Goal: Information Seeking & Learning: Learn about a topic

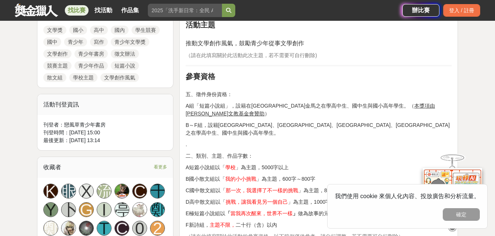
scroll to position [368, 0]
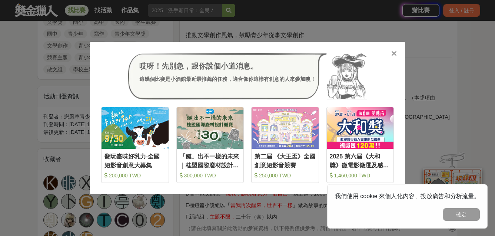
click at [397, 55] on div at bounding box center [393, 52] width 7 height 7
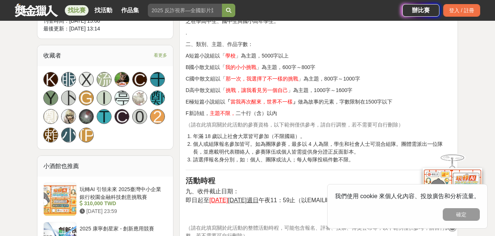
scroll to position [476, 0]
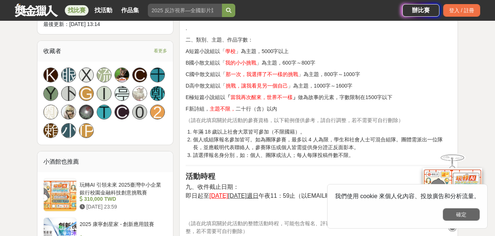
click at [453, 215] on button "確定" at bounding box center [461, 214] width 37 height 13
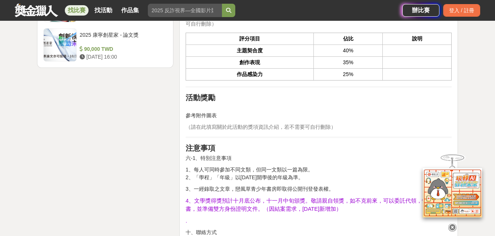
scroll to position [1063, 0]
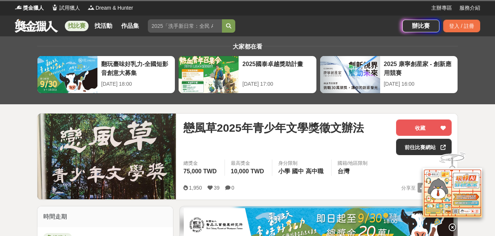
click at [73, 26] on link "找比賽" at bounding box center [77, 26] width 24 height 10
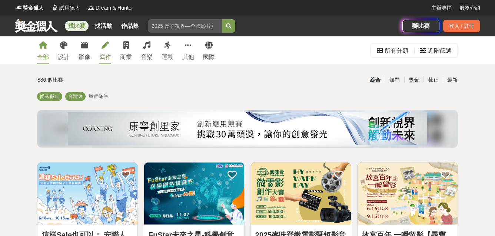
click at [104, 49] on link "寫作" at bounding box center [105, 50] width 12 height 28
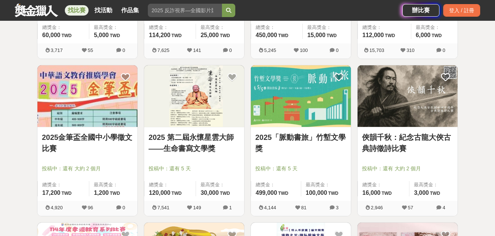
scroll to position [270, 0]
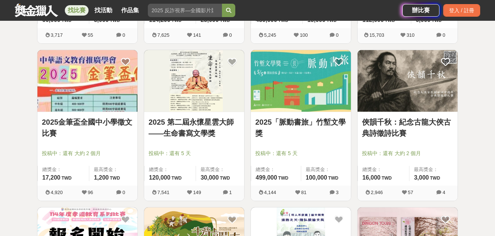
click at [288, 113] on div "2025「脈動書旅」竹塹文學獎 投稿中：還有 5 天 總獎金： 499,000 499,000 TWD 最高獎金： 100,000 TWD" at bounding box center [301, 148] width 100 height 73
click at [281, 138] on link "2025「脈動書旅」竹塹文學獎" at bounding box center [300, 127] width 91 height 22
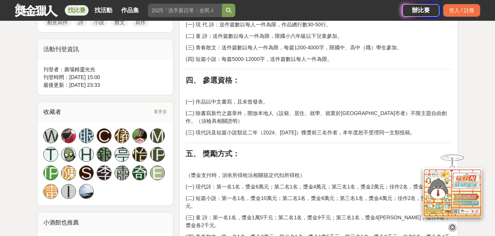
scroll to position [419, 0]
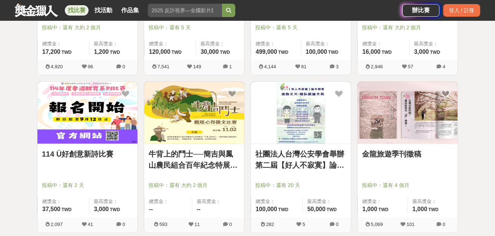
scroll to position [406, 0]
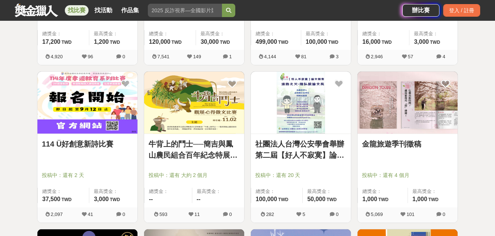
click at [198, 129] on img at bounding box center [194, 103] width 100 height 62
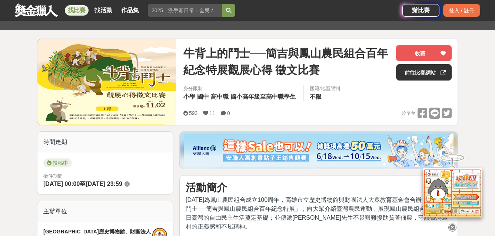
scroll to position [75, 0]
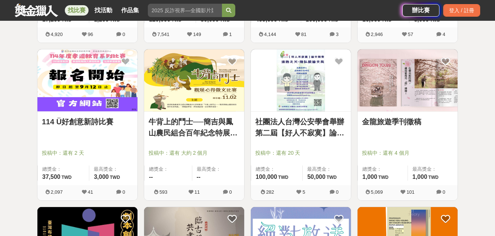
scroll to position [439, 0]
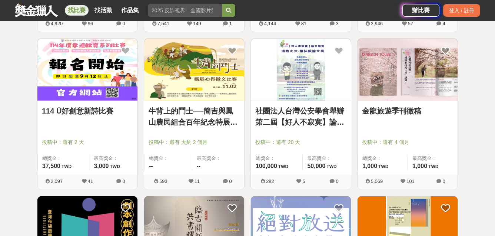
click at [405, 71] on img at bounding box center [408, 70] width 100 height 62
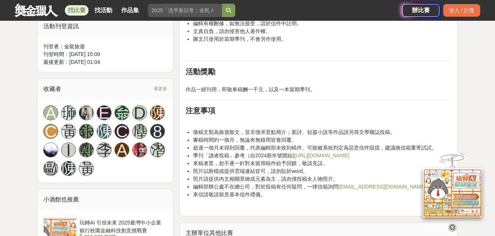
scroll to position [426, 0]
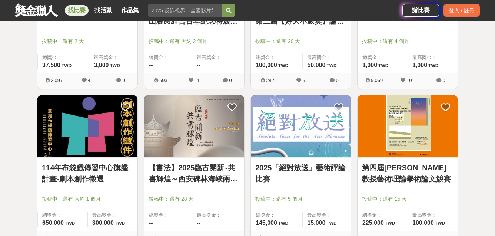
scroll to position [556, 0]
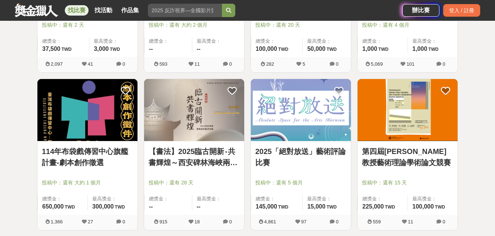
click at [390, 134] on img at bounding box center [408, 110] width 100 height 62
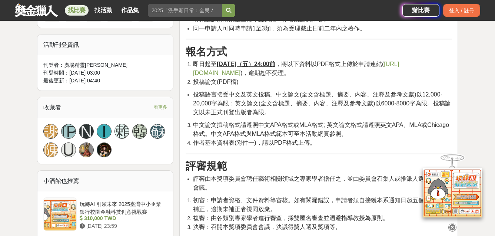
scroll to position [392, 0]
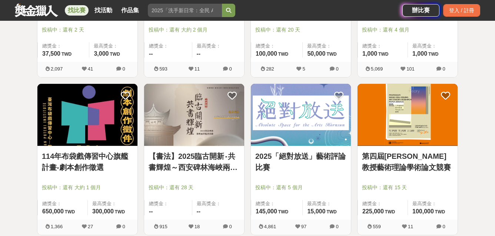
scroll to position [556, 0]
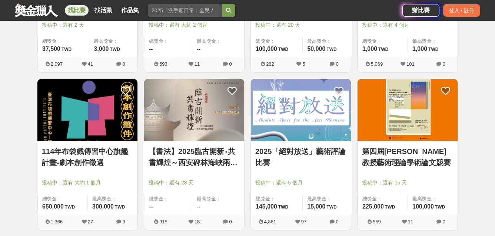
click at [286, 128] on img at bounding box center [301, 110] width 100 height 62
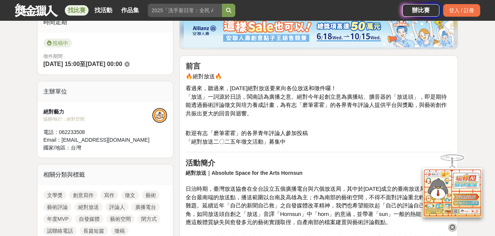
scroll to position [197, 0]
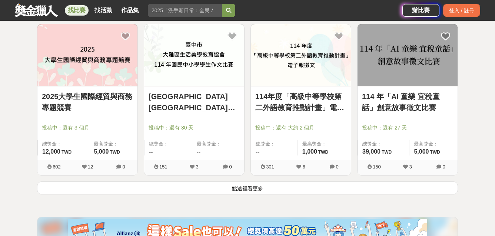
scroll to position [927, 0]
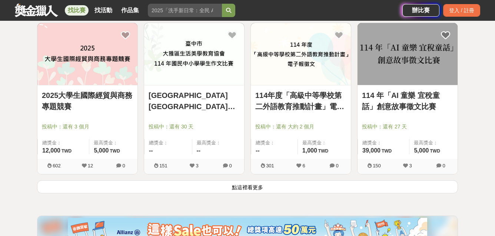
click at [251, 191] on button "點這裡看更多" at bounding box center [247, 186] width 421 height 13
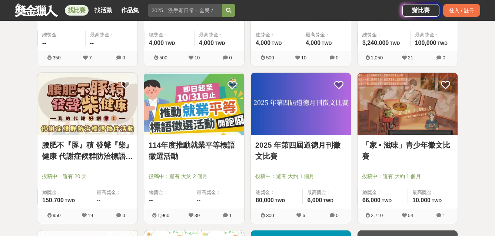
scroll to position [1351, 0]
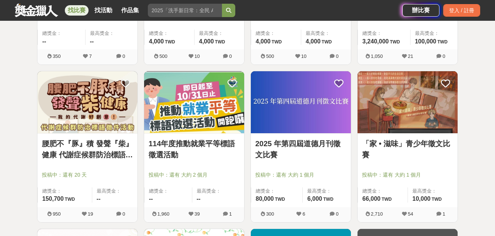
click at [390, 117] on img at bounding box center [408, 102] width 100 height 62
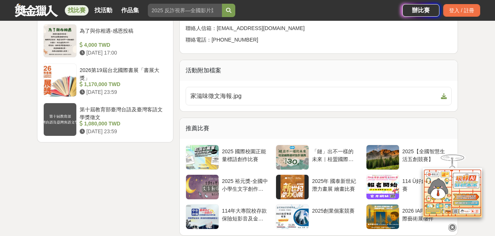
scroll to position [980, 0]
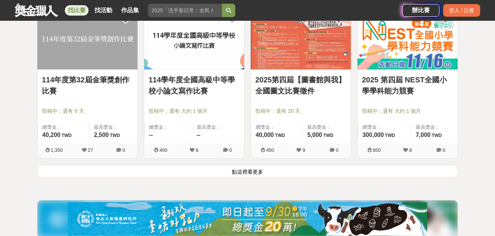
scroll to position [1889, 0]
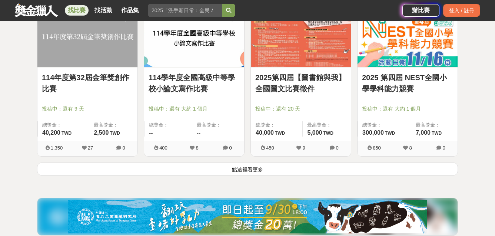
click at [96, 77] on link "114年度第32屆金筆獎創作比賽" at bounding box center [87, 83] width 91 height 22
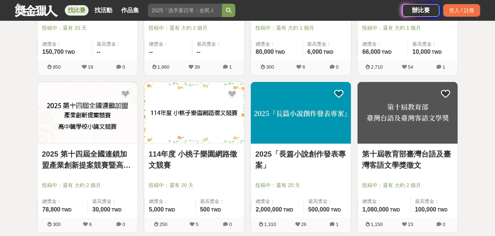
scroll to position [1421, 0]
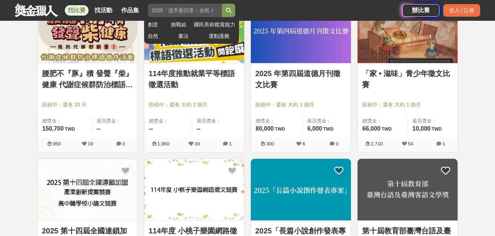
click at [206, 16] on input "search" at bounding box center [185, 10] width 74 height 13
type input "短篇小說"
click at [222, 4] on button "submit" at bounding box center [228, 10] width 13 height 13
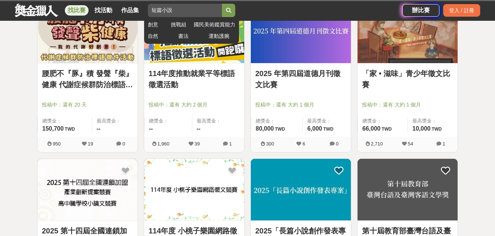
scroll to position [280, 0]
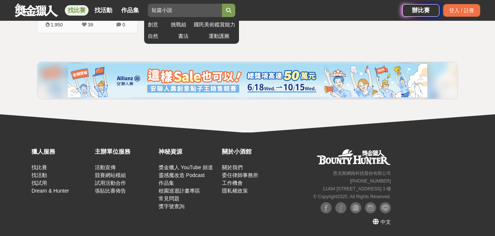
click at [225, 14] on button "submit" at bounding box center [228, 10] width 13 height 13
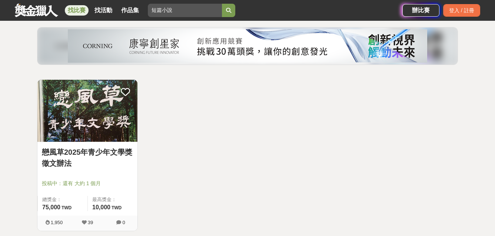
scroll to position [84, 0]
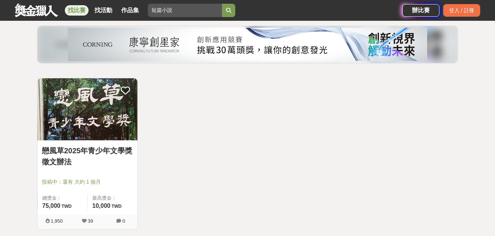
click at [85, 166] on link "戀風草2025年青少年文學獎徵文辦法" at bounding box center [87, 156] width 91 height 22
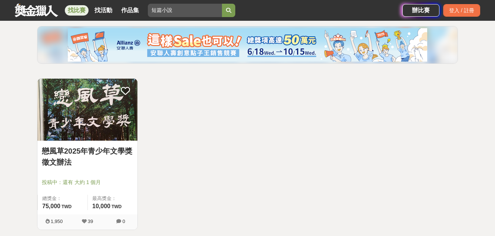
scroll to position [84, 0]
click at [73, 132] on img at bounding box center [87, 109] width 100 height 62
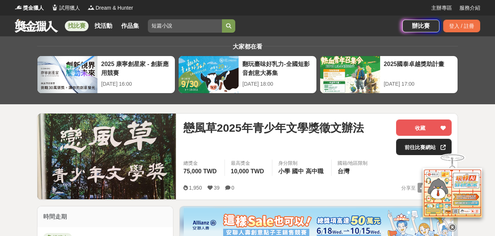
click at [412, 146] on link "前往比賽網站" at bounding box center [424, 147] width 56 height 16
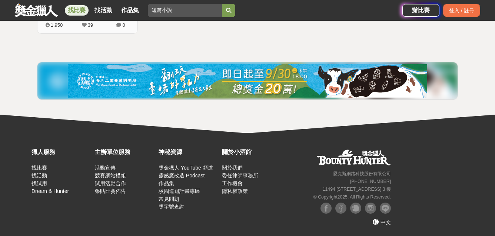
scroll to position [280, 0]
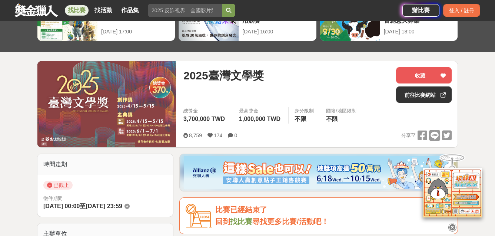
scroll to position [52, 0]
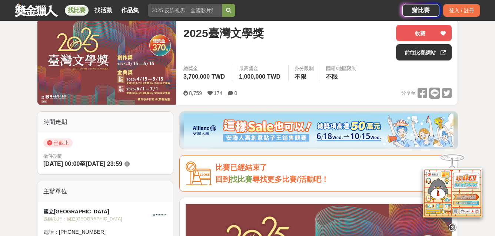
scroll to position [126, 0]
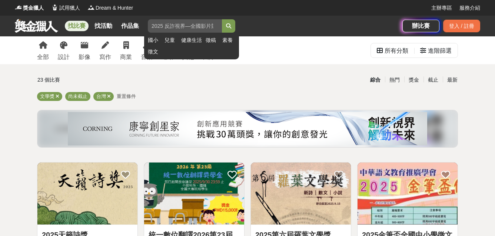
click at [155, 24] on input "search" at bounding box center [185, 25] width 74 height 13
type input "小說"
click at [222, 19] on button "submit" at bounding box center [228, 25] width 13 height 13
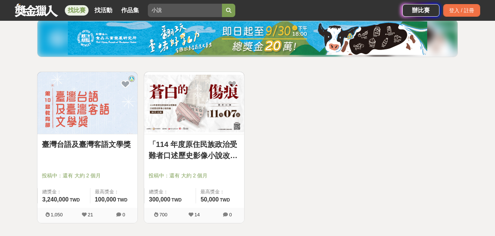
scroll to position [91, 0]
click at [98, 139] on link "臺灣台語及臺灣客語文學獎" at bounding box center [87, 143] width 91 height 11
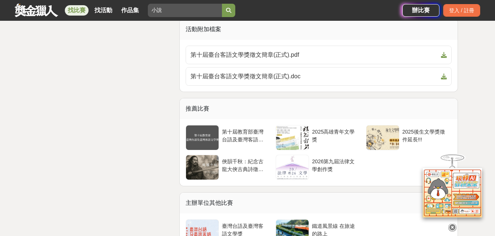
scroll to position [1453, 0]
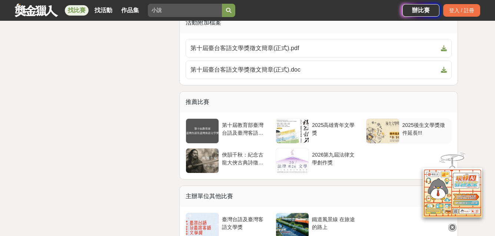
click at [382, 136] on div at bounding box center [383, 131] width 33 height 24
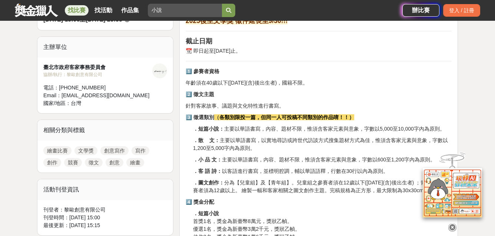
scroll to position [241, 0]
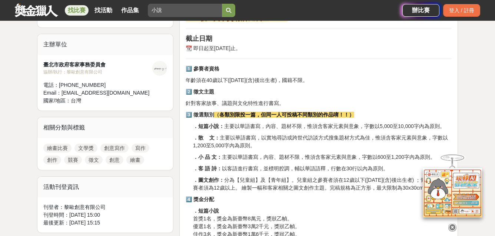
click at [455, 224] on icon at bounding box center [453, 227] width 8 height 8
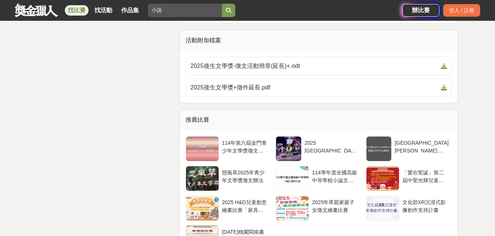
scroll to position [1138, 0]
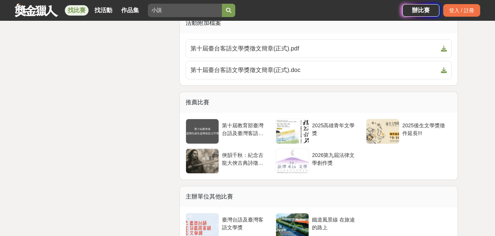
scroll to position [1453, 0]
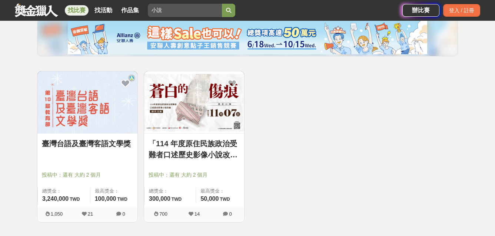
scroll to position [91, 0]
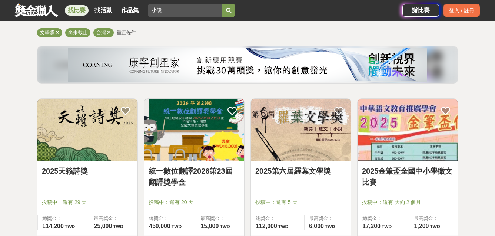
scroll to position [64, 0]
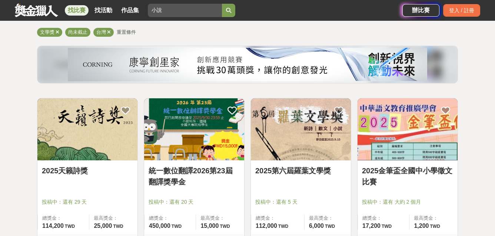
click at [85, 142] on img at bounding box center [87, 129] width 100 height 62
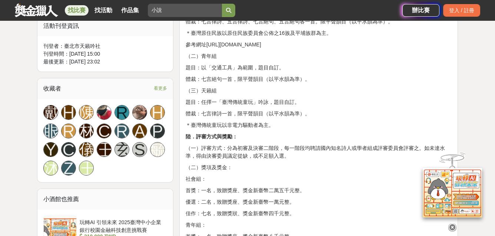
scroll to position [475, 0]
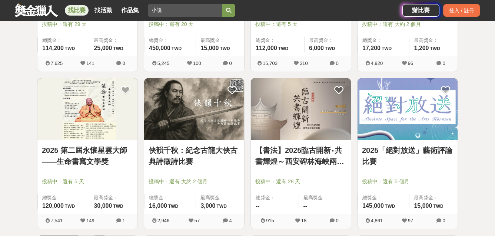
scroll to position [250, 0]
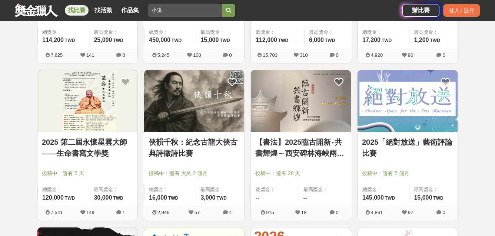
click at [92, 119] on img at bounding box center [87, 101] width 100 height 62
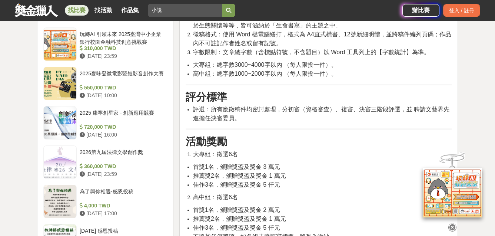
scroll to position [597, 0]
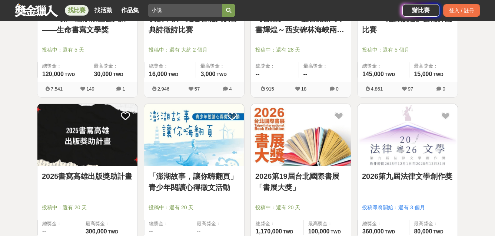
scroll to position [374, 0]
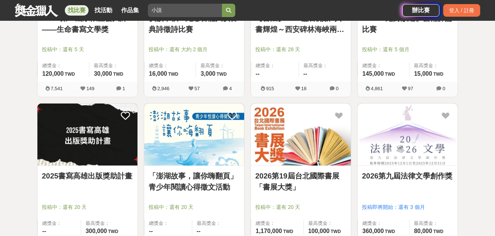
click at [264, 158] on img at bounding box center [301, 134] width 100 height 62
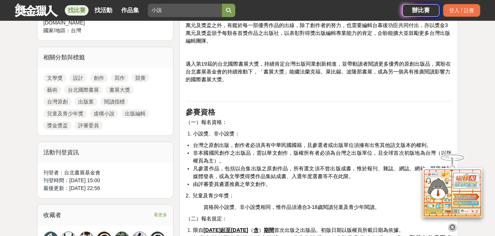
scroll to position [320, 0]
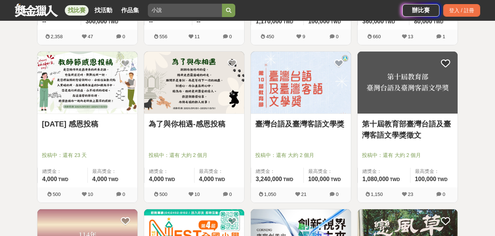
scroll to position [584, 0]
click at [186, 126] on link "為了與你相遇-感恩投稿" at bounding box center [194, 123] width 91 height 11
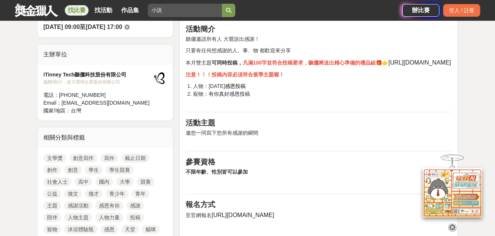
scroll to position [218, 0]
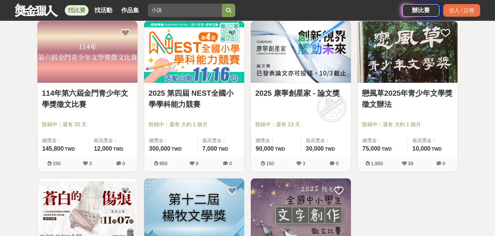
scroll to position [770, 0]
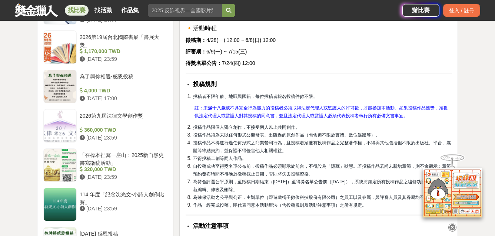
scroll to position [719, 0]
